Goal: Use online tool/utility: Utilize a website feature to perform a specific function

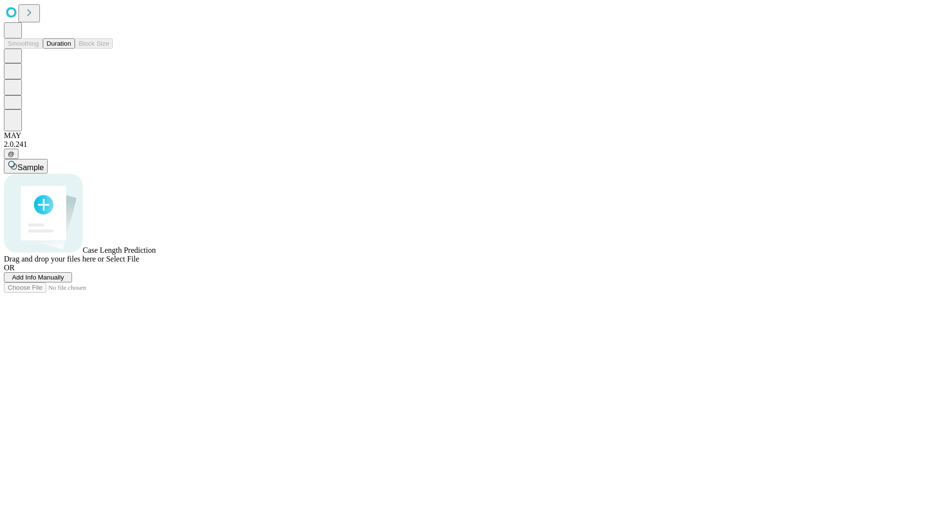
click at [71, 49] on button "Duration" at bounding box center [59, 43] width 32 height 10
click at [139, 263] on span "Select File" at bounding box center [122, 259] width 33 height 8
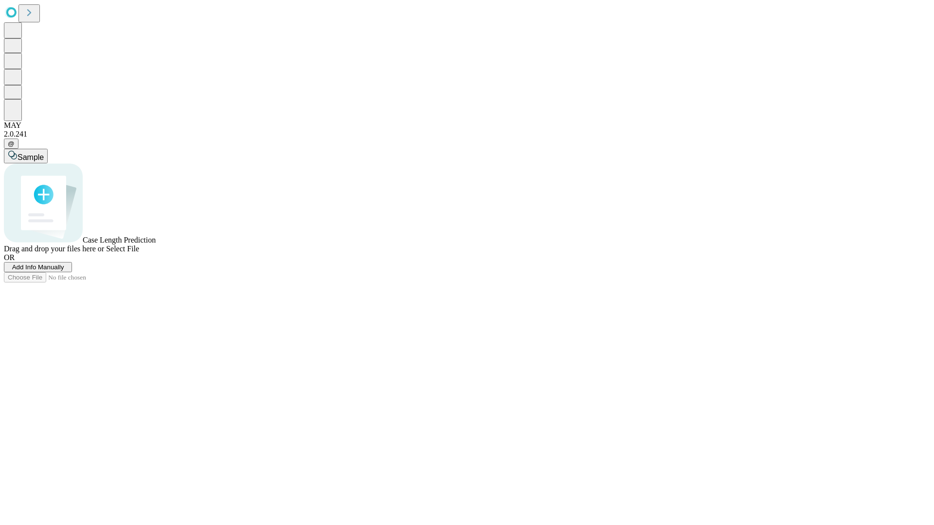
click at [139, 253] on span "Select File" at bounding box center [122, 249] width 33 height 8
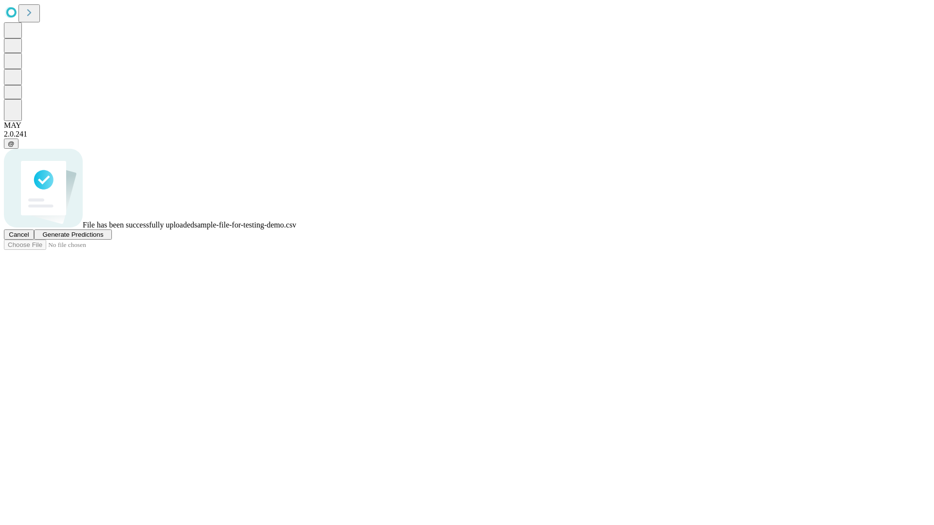
click at [103, 238] on span "Generate Predictions" at bounding box center [72, 234] width 61 height 7
